Goal: Obtain resource: Download file/media

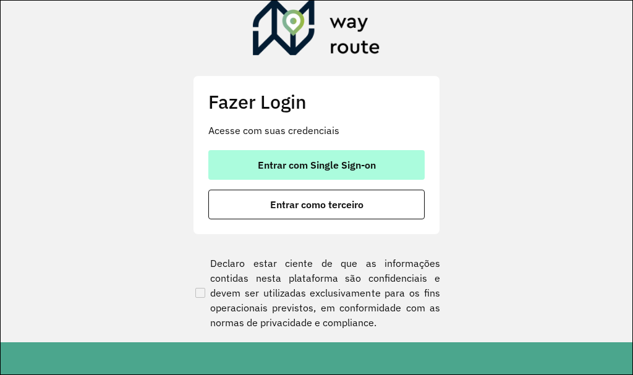
click at [321, 173] on button "Entrar com Single Sign-on" at bounding box center [316, 165] width 216 height 30
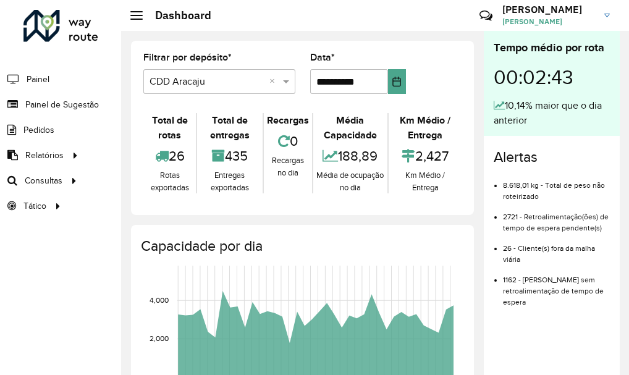
click at [56, 131] on li "Pedidos" at bounding box center [60, 129] width 121 height 25
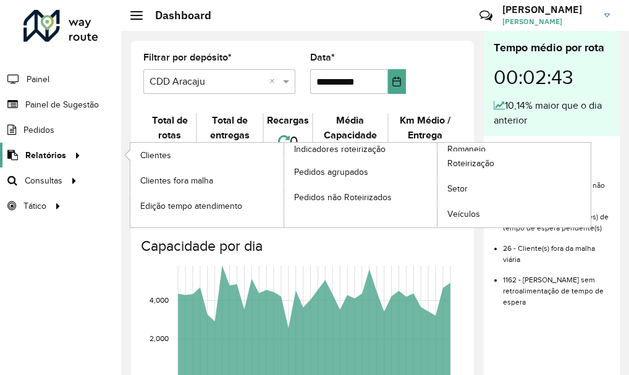
click at [45, 151] on span "Relatórios" at bounding box center [45, 155] width 41 height 13
click at [459, 149] on span "Romaneio" at bounding box center [467, 149] width 40 height 13
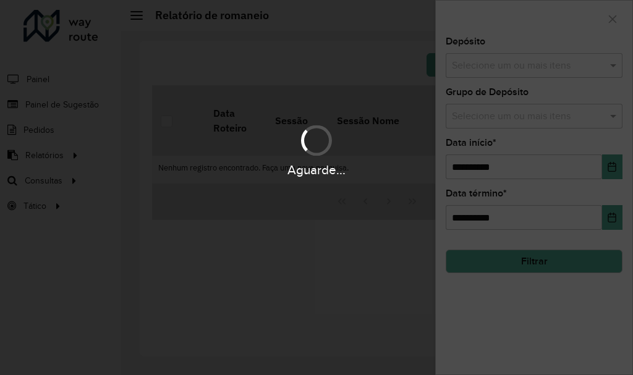
click at [487, 70] on hb-app "**********" at bounding box center [316, 187] width 633 height 375
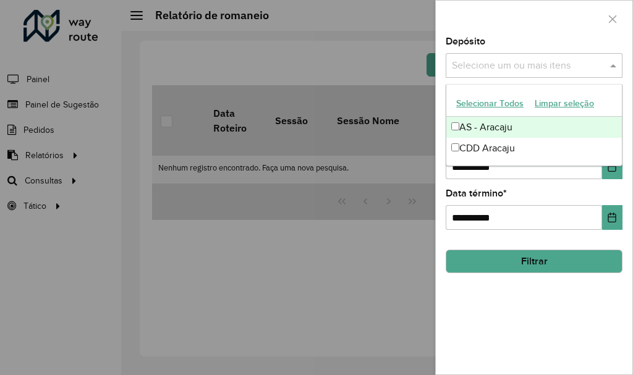
click at [476, 74] on div "Selecione um ou mais itens" at bounding box center [533, 65] width 177 height 25
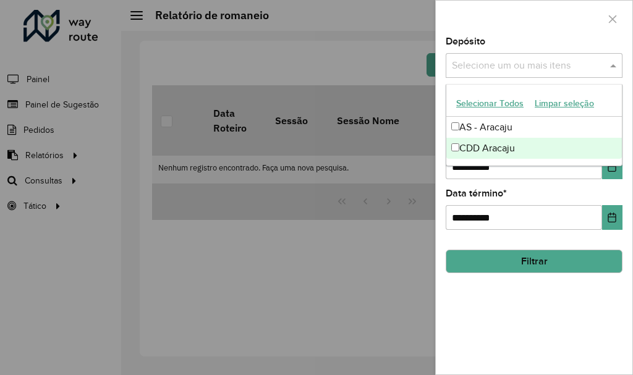
click at [484, 141] on div "CDD Aracaju" at bounding box center [533, 148] width 175 height 21
click at [605, 180] on div "**********" at bounding box center [534, 205] width 196 height 337
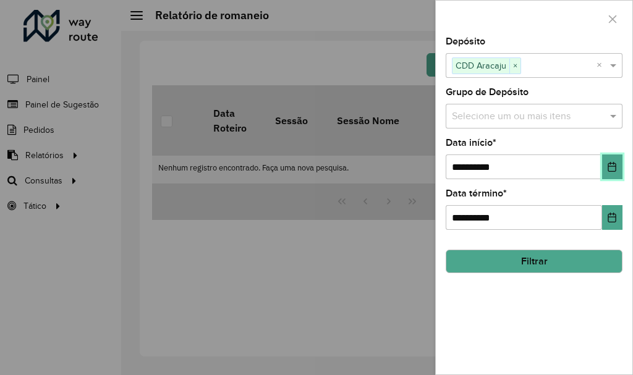
click at [611, 172] on button "Choose Date" at bounding box center [612, 166] width 20 height 25
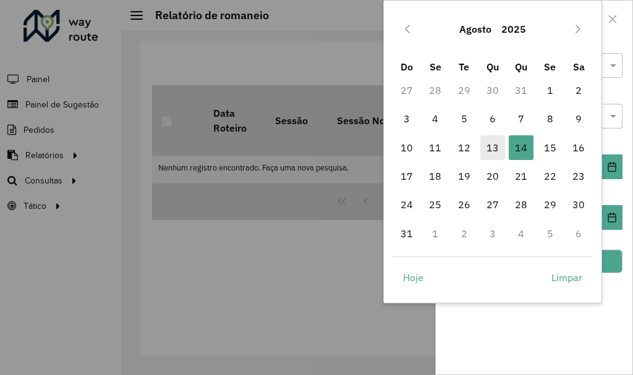
click at [491, 153] on span "13" at bounding box center [492, 147] width 25 height 25
type input "**********"
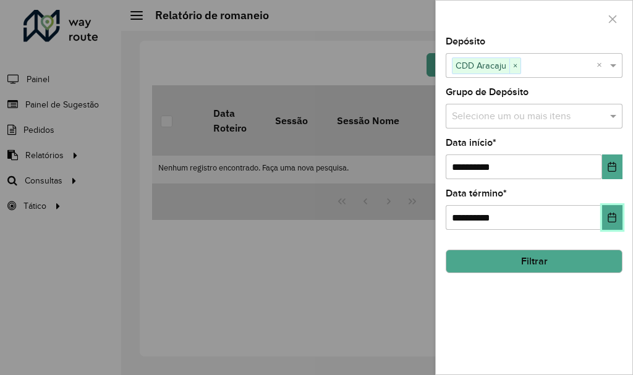
click at [615, 217] on icon "Choose Date" at bounding box center [612, 218] width 8 height 10
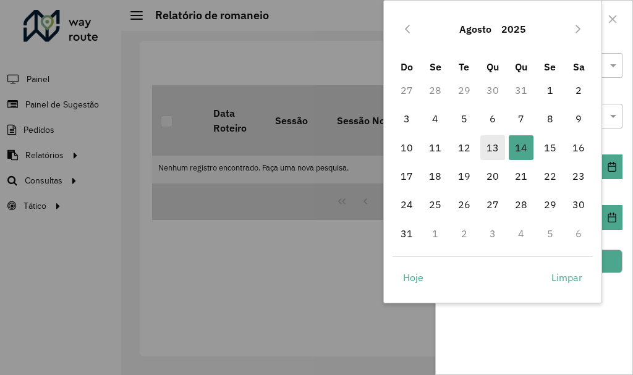
drag, startPoint x: 489, startPoint y: 143, endPoint x: 503, endPoint y: 152, distance: 16.6
click at [489, 143] on span "13" at bounding box center [492, 147] width 25 height 25
type input "**********"
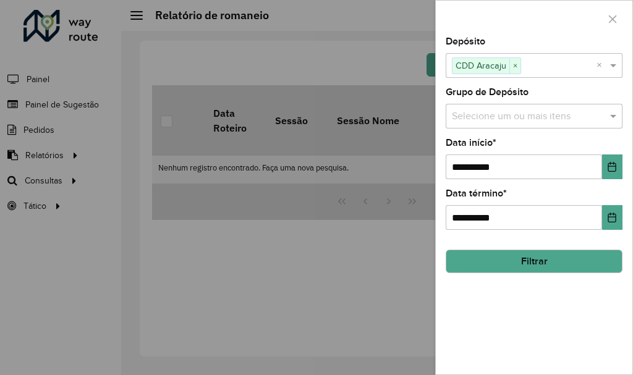
click at [587, 263] on button "Filtrar" at bounding box center [533, 261] width 177 height 23
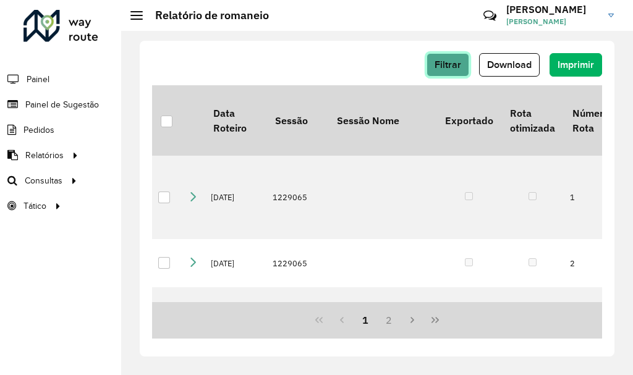
click at [457, 65] on span "Filtrar" at bounding box center [447, 64] width 27 height 11
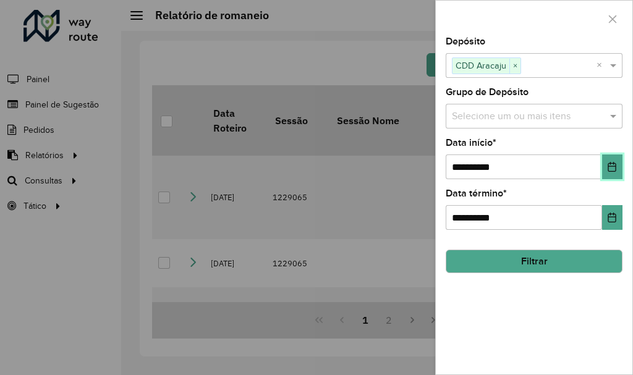
click at [612, 166] on icon "Choose Date" at bounding box center [612, 167] width 10 height 10
click at [520, 360] on div "**********" at bounding box center [534, 205] width 196 height 337
click at [525, 261] on button "Filtrar" at bounding box center [533, 261] width 177 height 23
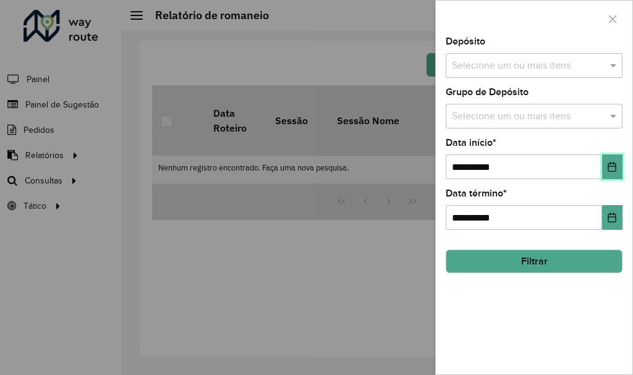
drag, startPoint x: 617, startPoint y: 169, endPoint x: 610, endPoint y: 166, distance: 6.9
click at [617, 169] on icon "Choose Date" at bounding box center [612, 167] width 10 height 10
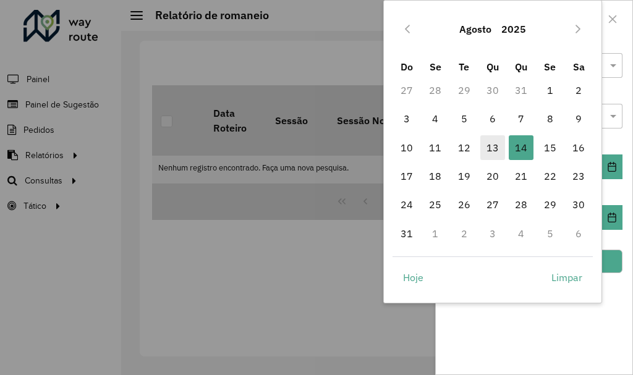
click at [487, 158] on span "13" at bounding box center [492, 147] width 25 height 25
type input "**********"
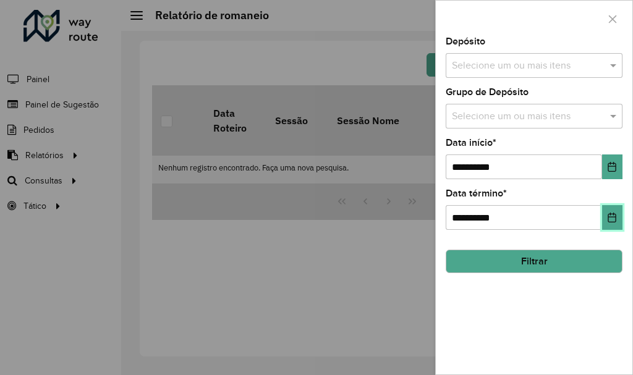
click at [613, 221] on icon "Choose Date" at bounding box center [612, 218] width 10 height 10
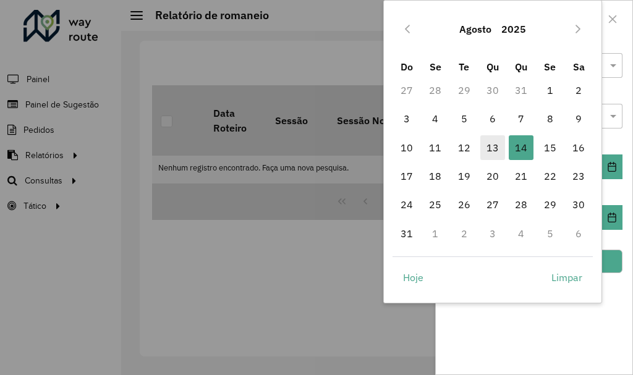
click at [489, 148] on span "13" at bounding box center [492, 147] width 25 height 25
type input "**********"
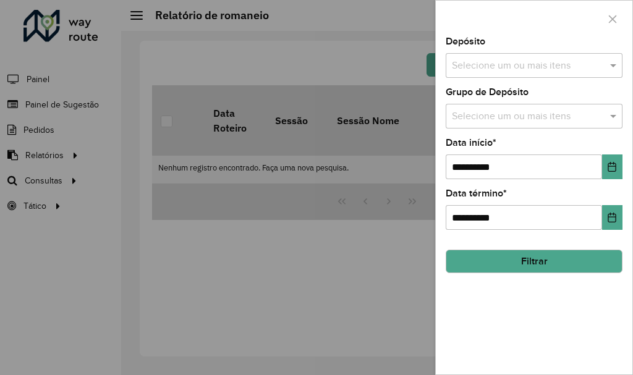
click at [551, 274] on div "**********" at bounding box center [534, 205] width 196 height 337
click at [525, 64] on input "text" at bounding box center [527, 66] width 158 height 15
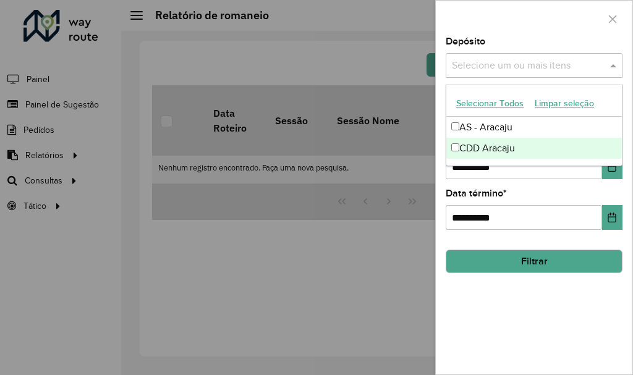
click at [490, 146] on div "CDD Aracaju" at bounding box center [533, 148] width 175 height 21
click at [494, 258] on button "Filtrar" at bounding box center [533, 261] width 177 height 23
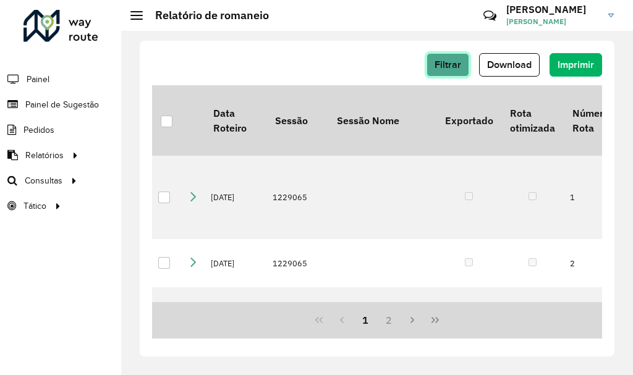
click at [442, 67] on span "Filtrar" at bounding box center [447, 64] width 27 height 11
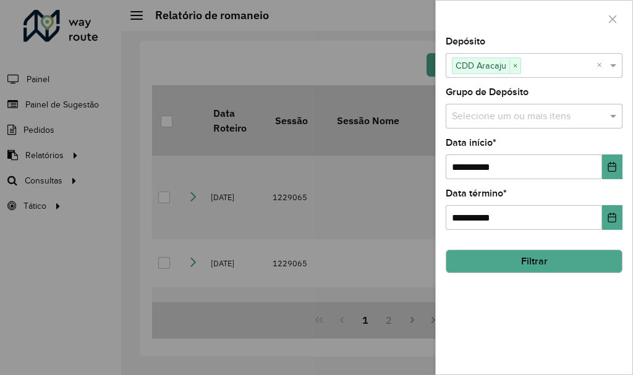
click at [380, 57] on div at bounding box center [316, 187] width 633 height 375
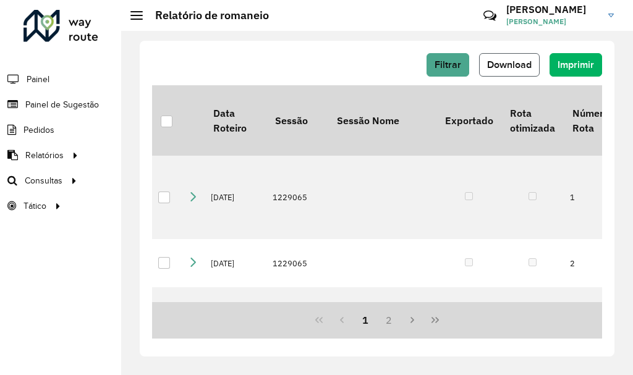
click at [505, 64] on span "Download" at bounding box center [509, 64] width 44 height 11
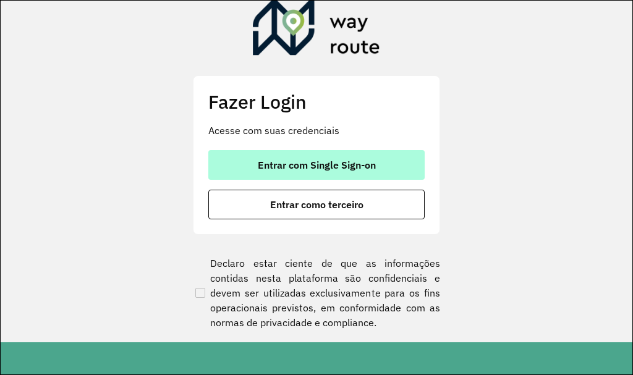
click at [258, 167] on span "Entrar com Single Sign-on" at bounding box center [317, 165] width 118 height 10
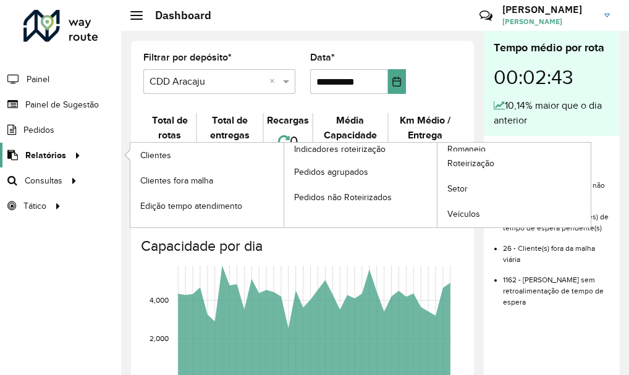
click at [51, 159] on span "Relatórios" at bounding box center [45, 155] width 41 height 13
click at [481, 150] on span "Romaneio" at bounding box center [467, 149] width 40 height 13
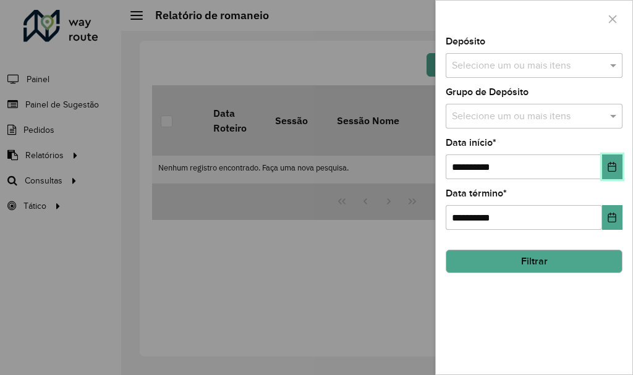
click at [613, 167] on icon "Choose Date" at bounding box center [612, 167] width 10 height 10
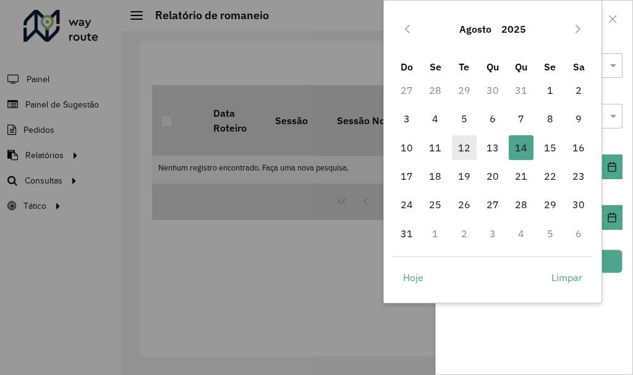
click at [455, 148] on span "12" at bounding box center [464, 147] width 25 height 25
type input "**********"
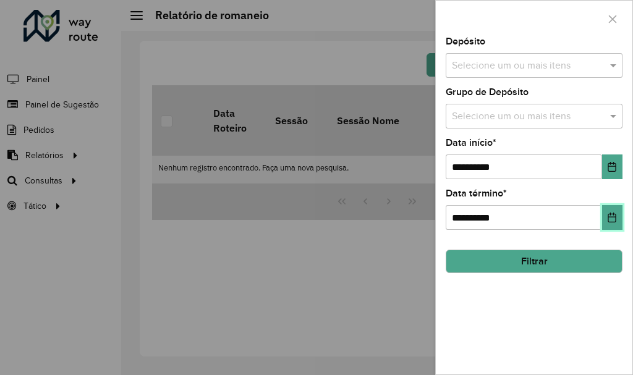
click at [613, 205] on button "Choose Date" at bounding box center [612, 217] width 20 height 25
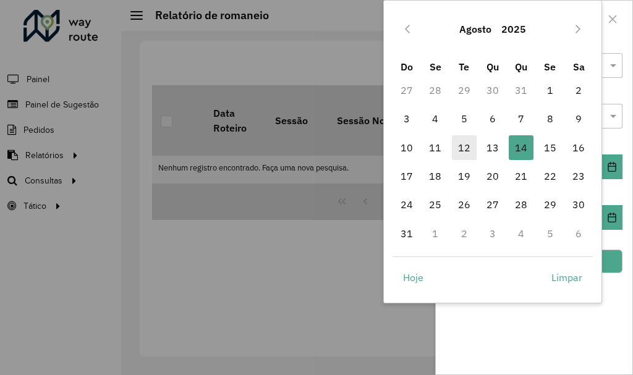
click at [468, 154] on span "12" at bounding box center [464, 147] width 25 height 25
type input "**********"
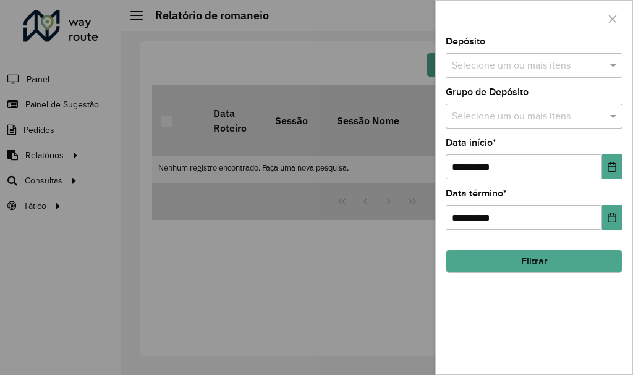
click at [581, 266] on button "Filtrar" at bounding box center [533, 261] width 177 height 23
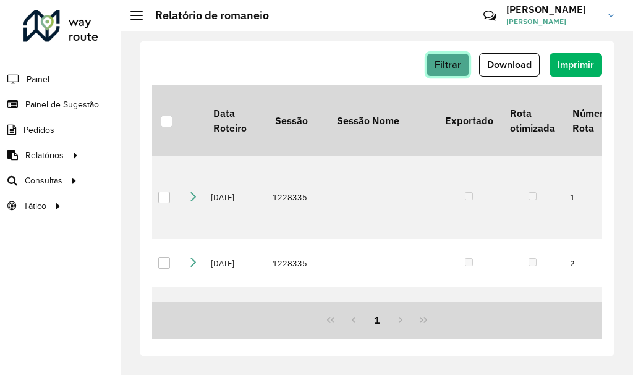
click at [438, 64] on span "Filtrar" at bounding box center [447, 64] width 27 height 11
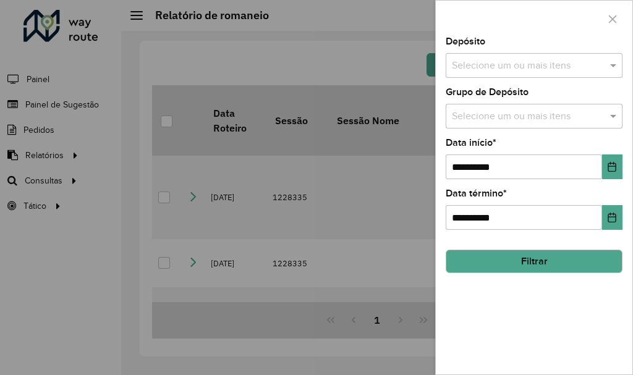
click at [492, 74] on div "Selecione um ou mais itens" at bounding box center [533, 65] width 177 height 25
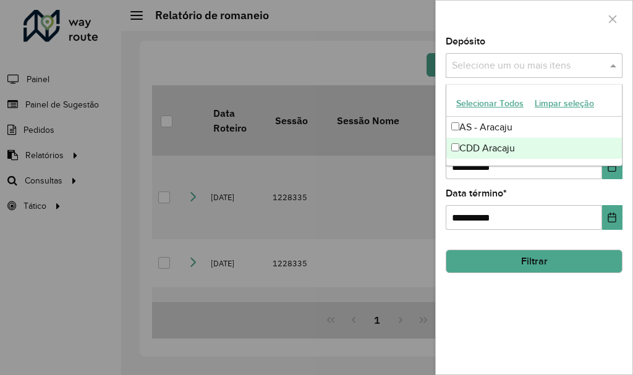
drag, startPoint x: 492, startPoint y: 150, endPoint x: 500, endPoint y: 157, distance: 10.5
click at [493, 150] on div "CDD Aracaju" at bounding box center [533, 148] width 175 height 21
drag, startPoint x: 537, startPoint y: 267, endPoint x: 540, endPoint y: 259, distance: 8.6
click at [537, 266] on button "Filtrar" at bounding box center [533, 261] width 177 height 23
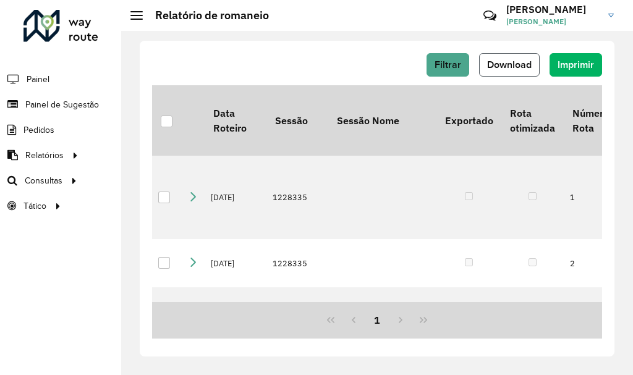
click at [515, 70] on button "Download" at bounding box center [509, 64] width 61 height 23
